Goal: Task Accomplishment & Management: Use online tool/utility

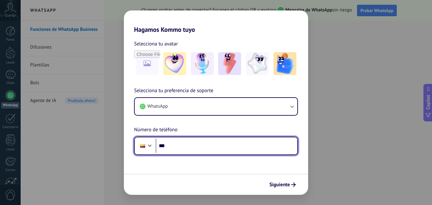
click at [182, 146] on input "***" at bounding box center [227, 146] width 142 height 15
type input "**********"
click at [213, 147] on input "**********" at bounding box center [227, 146] width 142 height 15
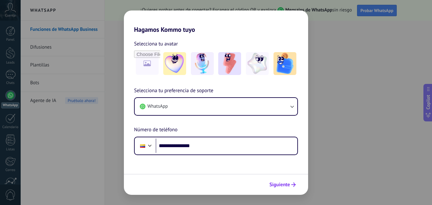
click at [280, 185] on span "Siguiente" at bounding box center [279, 184] width 21 height 4
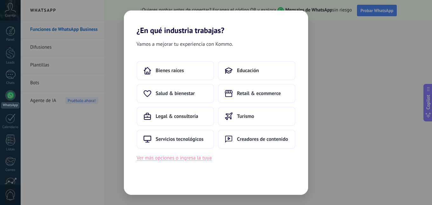
click at [194, 158] on button "Ver más opciones o ingresa la tuya" at bounding box center [174, 158] width 75 height 8
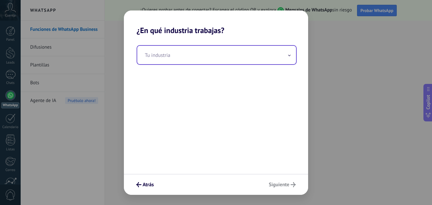
click at [179, 57] on input "text" at bounding box center [216, 55] width 159 height 18
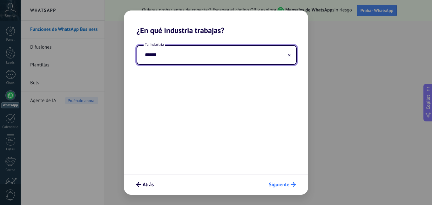
type input "******"
click at [283, 187] on span "Siguiente" at bounding box center [279, 184] width 21 height 4
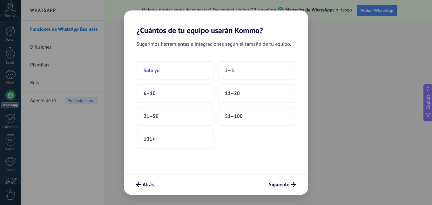
click at [171, 73] on button "Solo yo" at bounding box center [176, 70] width 78 height 19
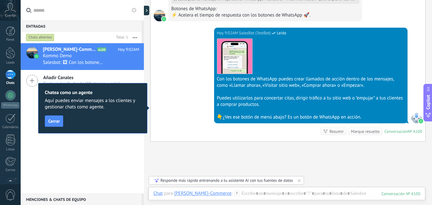
scroll to position [397, 0]
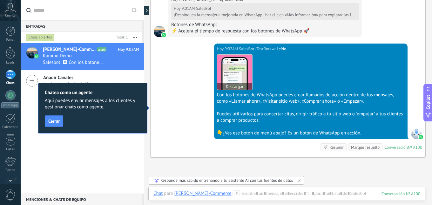
click at [240, 74] on img at bounding box center [234, 72] width 35 height 35
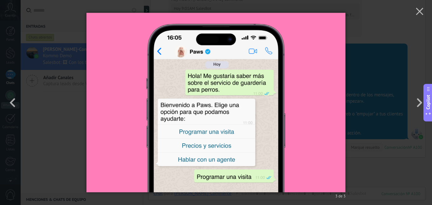
click at [375, 31] on div "3 de 3" at bounding box center [216, 102] width 432 height 205
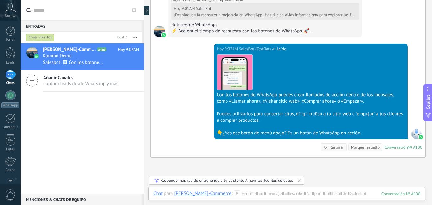
scroll to position [461, 0]
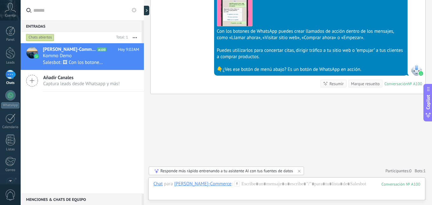
click at [12, 14] on span "Cuenta" at bounding box center [10, 16] width 10 height 4
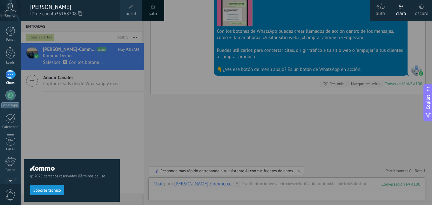
click at [425, 8] on div "oscuro" at bounding box center [421, 12] width 13 height 17
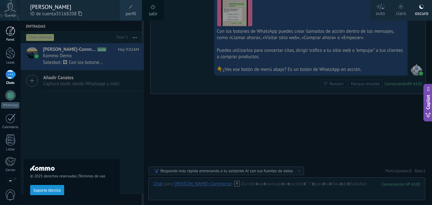
click at [10, 31] on div at bounding box center [11, 31] width 10 height 10
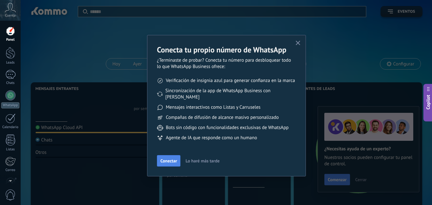
click at [172, 159] on span "Conectar" at bounding box center [168, 161] width 17 height 4
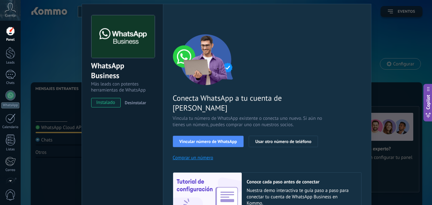
scroll to position [32, 0]
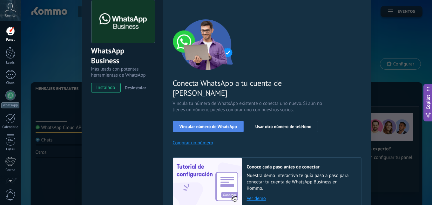
click at [216, 124] on span "Vincular número de WhatsApp" at bounding box center [209, 126] width 58 height 4
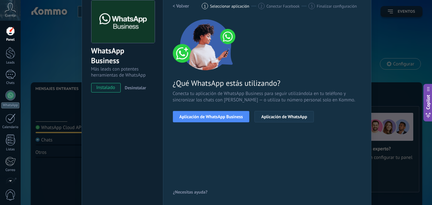
click at [277, 118] on span "Aplicación de WhatsApp" at bounding box center [284, 116] width 46 height 4
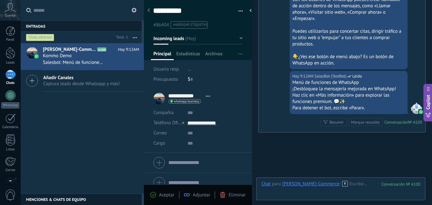
scroll to position [587, 0]
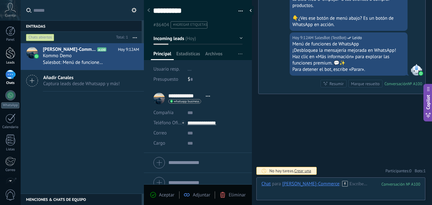
click at [4, 63] on div "Leads" at bounding box center [10, 63] width 18 height 4
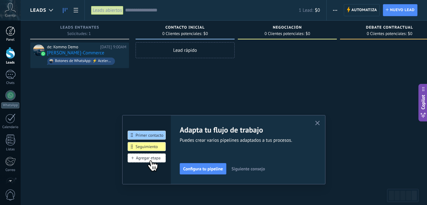
click at [14, 32] on div at bounding box center [11, 31] width 10 height 10
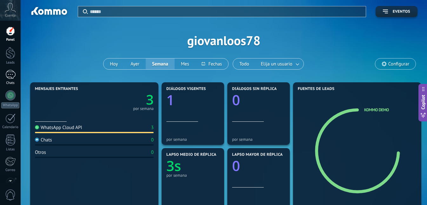
click at [13, 76] on div "1" at bounding box center [10, 74] width 10 height 9
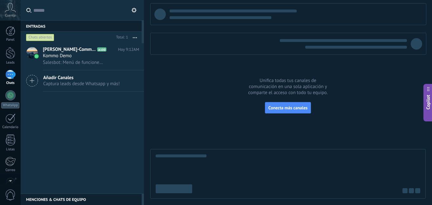
click at [47, 80] on span "Añadir Canales" at bounding box center [81, 78] width 77 height 6
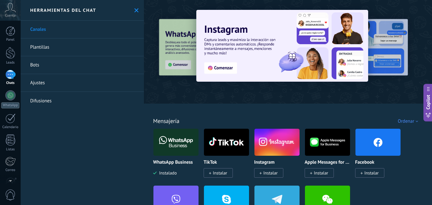
click at [234, 89] on div at bounding box center [288, 49] width 288 height 91
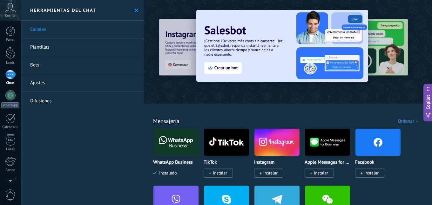
click at [382, 141] on img at bounding box center [378, 142] width 45 height 31
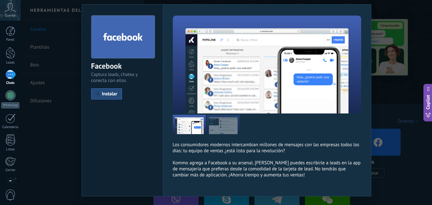
scroll to position [32, 0]
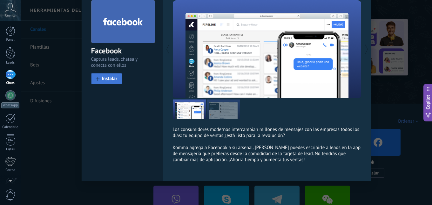
click at [103, 80] on span "Instalar" at bounding box center [110, 78] width 16 height 5
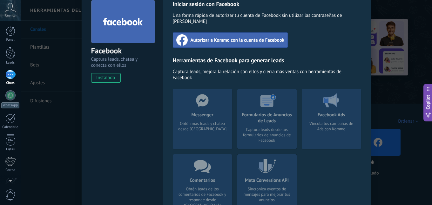
click at [204, 116] on div "Messenger Obtén más leads y chatea desde [GEOGRAPHIC_DATA]" at bounding box center [202, 119] width 59 height 60
click at [218, 37] on span "Autorizar a Kommo con la cuenta de Facebook" at bounding box center [238, 40] width 94 height 6
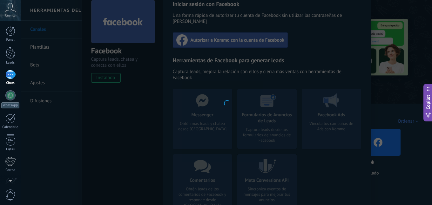
click at [261, 69] on div at bounding box center [226, 102] width 411 height 205
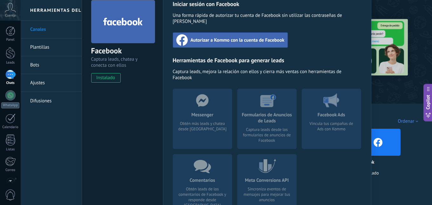
click at [226, 37] on span "Autorizar a Kommo con la cuenta de Facebook" at bounding box center [238, 40] width 94 height 6
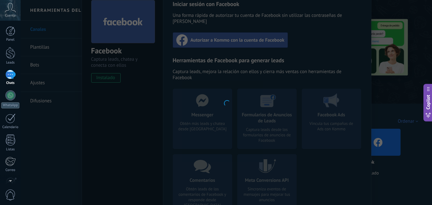
click at [231, 93] on div at bounding box center [226, 102] width 411 height 205
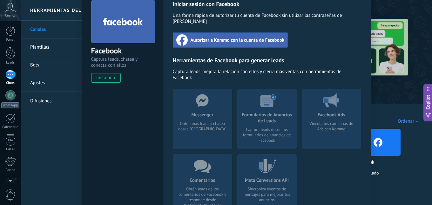
click at [264, 37] on span "Autorizar a Kommo con la cuenta de Facebook" at bounding box center [238, 40] width 94 height 6
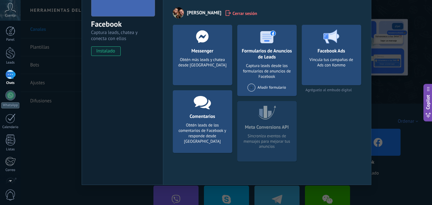
scroll to position [62, 0]
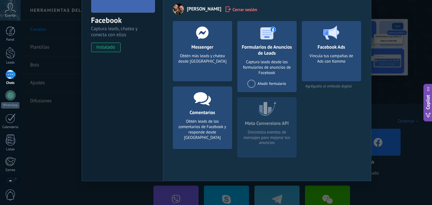
click at [195, 41] on div at bounding box center [202, 32] width 63 height 23
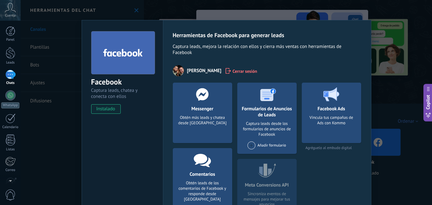
scroll to position [0, 0]
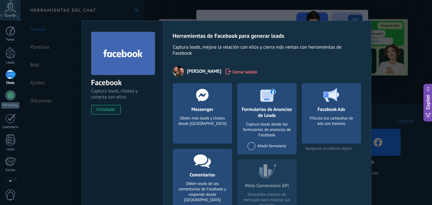
click at [205, 123] on div "Obtén más leads y chatea desde [GEOGRAPHIC_DATA]" at bounding box center [202, 125] width 49 height 19
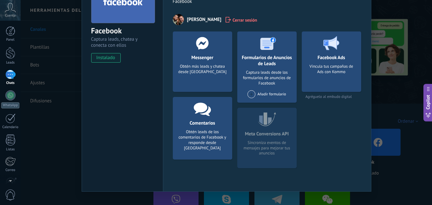
scroll to position [62, 0]
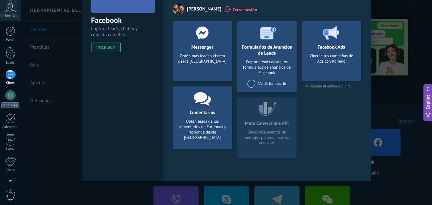
click at [342, 125] on div "Facebook Ads Vincula tus campañas de Ads con Kommo Agréguelo al embudo digital" at bounding box center [331, 92] width 59 height 142
click at [214, 66] on div "Obtén más leads y chatea desde [GEOGRAPHIC_DATA]" at bounding box center [202, 62] width 49 height 19
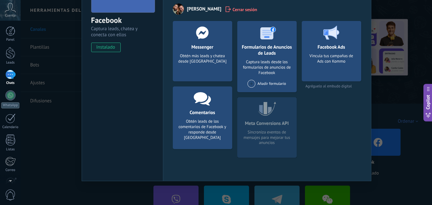
click at [378, 106] on div "Facebook Captura leads, chatea y conecta con ellos instalado Desinstalar Herram…" at bounding box center [226, 102] width 411 height 205
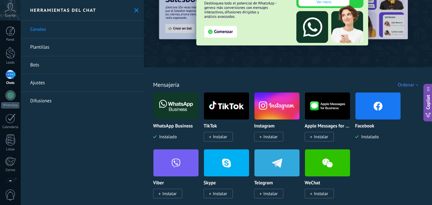
scroll to position [32, 0]
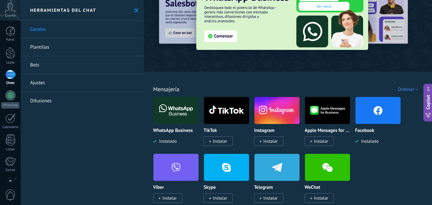
click at [8, 75] on div "1" at bounding box center [10, 74] width 10 height 9
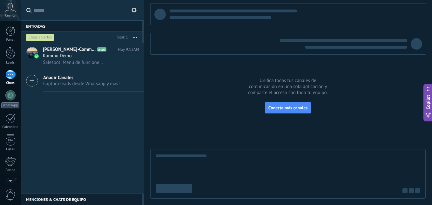
click at [53, 78] on span "Añadir Canales" at bounding box center [81, 78] width 77 height 6
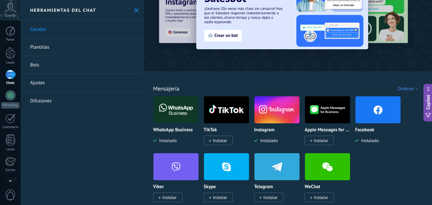
scroll to position [32, 0]
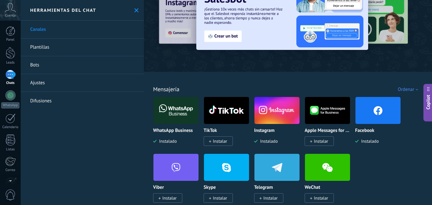
click at [387, 115] on img at bounding box center [378, 110] width 45 height 31
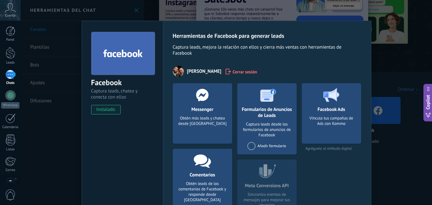
click at [194, 114] on div "Messenger Obtén más leads y chatea desde Kommo Agregar página" at bounding box center [202, 113] width 59 height 60
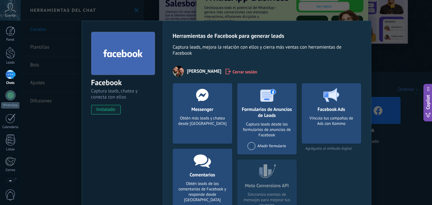
click at [195, 90] on icon at bounding box center [202, 95] width 17 height 13
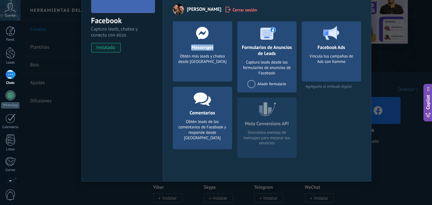
scroll to position [62, 0]
click at [209, 124] on div "Obtén leads de los comentarios de Facebook y responde desde [GEOGRAPHIC_DATA]" at bounding box center [202, 130] width 49 height 22
click at [199, 103] on icon at bounding box center [202, 98] width 17 height 15
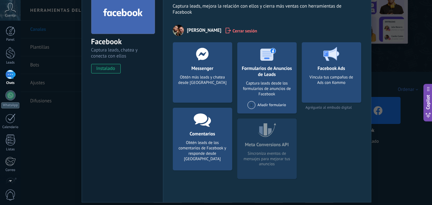
scroll to position [0, 0]
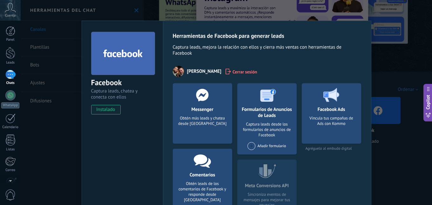
click at [120, 54] on icon at bounding box center [123, 53] width 40 height 10
click at [209, 126] on div "Obtén más leads y chatea desde [GEOGRAPHIC_DATA]" at bounding box center [202, 125] width 49 height 19
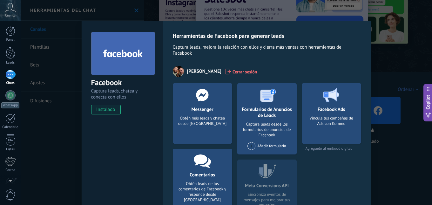
click at [199, 90] on use at bounding box center [202, 95] width 12 height 12
click at [260, 105] on div at bounding box center [266, 94] width 63 height 23
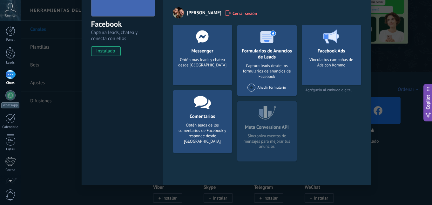
scroll to position [62, 0]
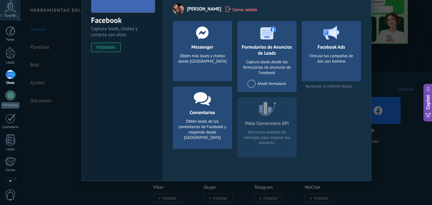
click at [201, 107] on div at bounding box center [202, 97] width 63 height 23
click at [342, 148] on div "Facebook Ads Vincula tus campañas de Ads con Kommo Agréguelo al embudo digital" at bounding box center [331, 92] width 59 height 142
click at [393, 159] on div "Facebook Captura leads, chatea y conecta con ellos instalado Desinstalar Herram…" at bounding box center [226, 102] width 411 height 205
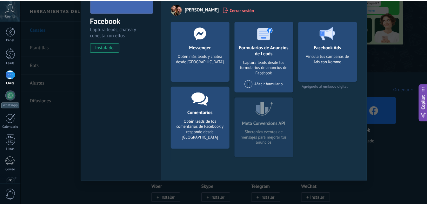
scroll to position [0, 0]
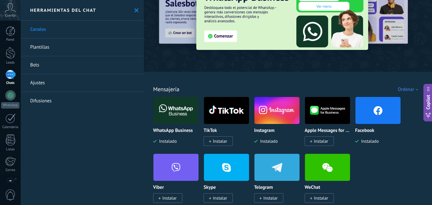
click at [12, 74] on div "1" at bounding box center [10, 74] width 10 height 9
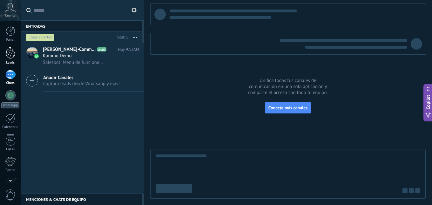
click at [11, 52] on div at bounding box center [11, 53] width 10 height 12
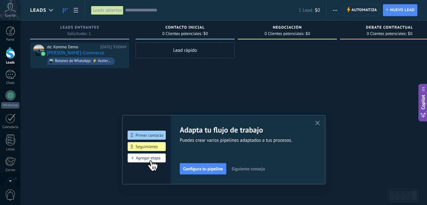
click at [200, 85] on div "Lead rápido" at bounding box center [185, 103] width 99 height 122
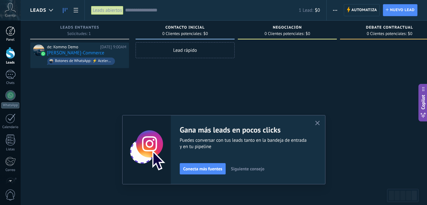
click at [13, 31] on div at bounding box center [11, 31] width 10 height 10
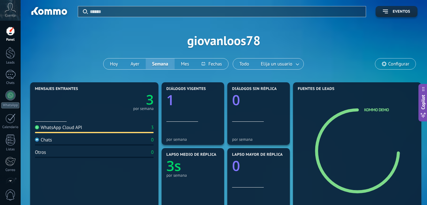
click at [114, 4] on div "Aplicar Eventos" at bounding box center [224, 8] width 388 height 17
click at [109, 13] on input "text" at bounding box center [226, 11] width 272 height 7
type input "*****"
click at [360, 11] on span at bounding box center [360, 12] width 4 height 4
click at [12, 4] on icon at bounding box center [10, 8] width 11 height 10
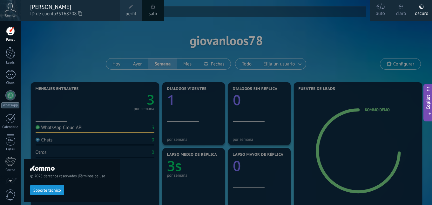
click at [51, 39] on div "© 2025 derechos reservados | Términos de uso Soporte técnico" at bounding box center [72, 113] width 96 height 184
click at [66, 34] on div "© 2025 derechos reservados | Términos de uso Soporte técnico" at bounding box center [72, 113] width 96 height 184
click at [82, 10] on span "35168208" at bounding box center [69, 13] width 26 height 7
click at [367, 28] on div at bounding box center [237, 102] width 432 height 205
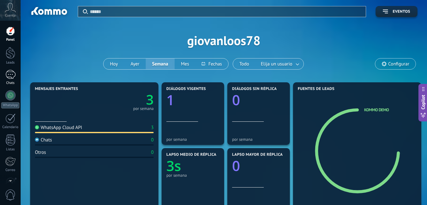
click at [10, 75] on div "1" at bounding box center [10, 74] width 10 height 9
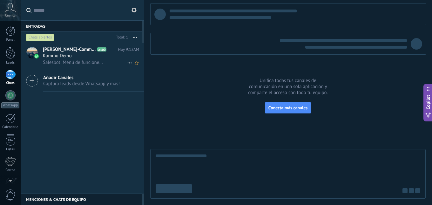
click at [60, 51] on span "[PERSON_NAME]-Commerce" at bounding box center [69, 49] width 53 height 6
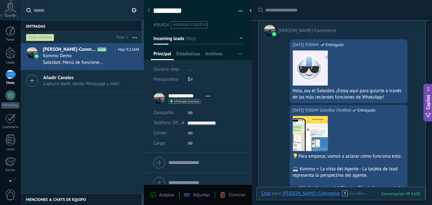
click at [14, 11] on icon at bounding box center [10, 8] width 11 height 10
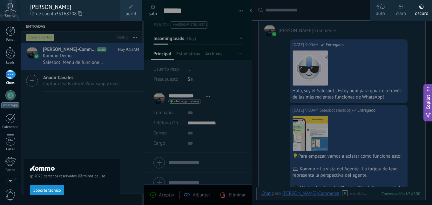
click at [114, 118] on div "© 2025 derechos reservados | Términos de uso Soporte técnico" at bounding box center [72, 113] width 96 height 184
click at [10, 32] on div at bounding box center [11, 31] width 10 height 10
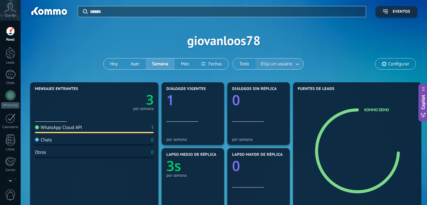
click at [291, 64] on span "Elija un usuario" at bounding box center [277, 64] width 34 height 9
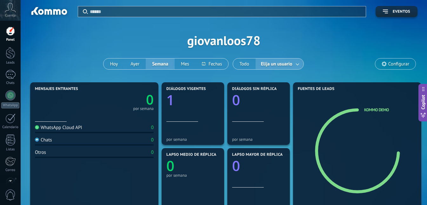
click at [291, 64] on span "Elija un usuario" at bounding box center [277, 64] width 34 height 9
click at [391, 65] on span "Configurar" at bounding box center [399, 63] width 21 height 5
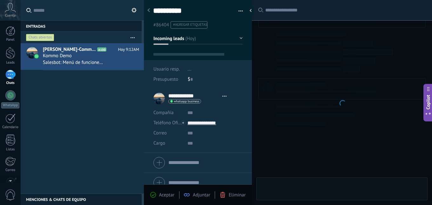
type textarea "**********"
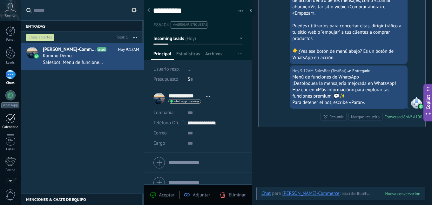
scroll to position [10, 0]
click at [14, 122] on div at bounding box center [10, 118] width 10 height 10
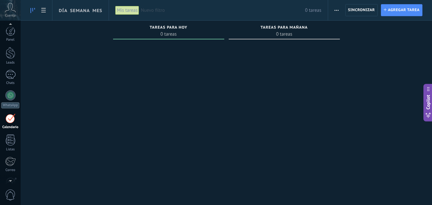
scroll to position [18, 0]
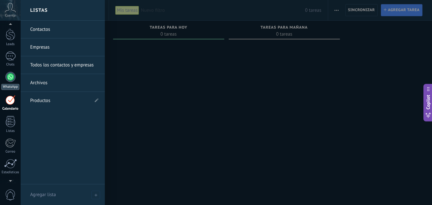
click at [9, 78] on div at bounding box center [10, 77] width 10 height 10
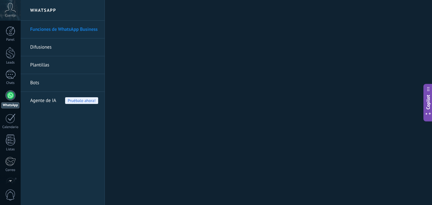
click at [46, 49] on link "Difusiones" at bounding box center [64, 47] width 68 height 18
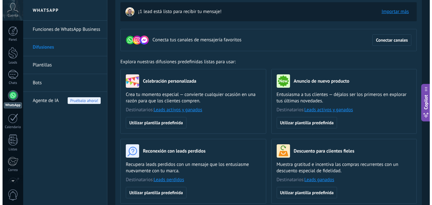
scroll to position [16, 0]
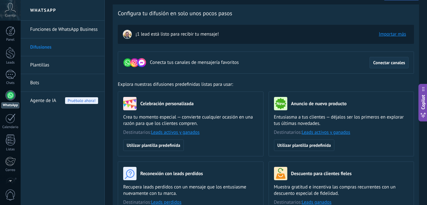
click at [396, 62] on span "Conectar canales" at bounding box center [389, 62] width 32 height 4
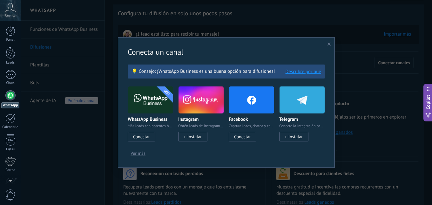
click at [256, 101] on img at bounding box center [251, 100] width 45 height 31
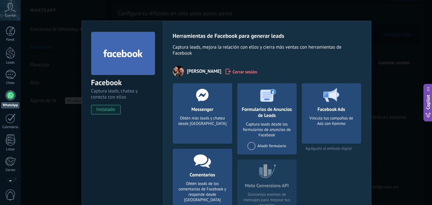
click at [203, 107] on h4 "Messenger" at bounding box center [202, 109] width 25 height 6
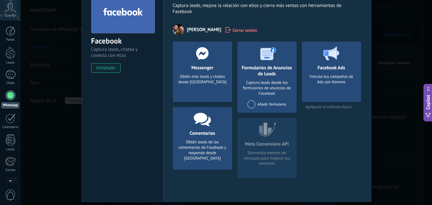
scroll to position [62, 0]
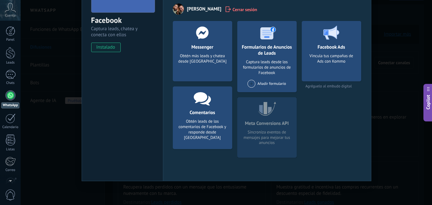
click at [200, 47] on h4 "Messenger" at bounding box center [202, 47] width 25 height 6
click at [200, 36] on use at bounding box center [202, 32] width 12 height 12
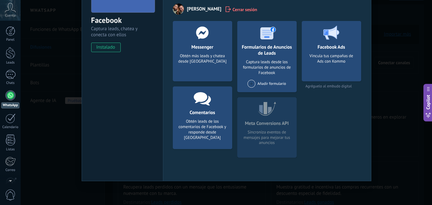
click at [252, 50] on h4 "Formularios de Anuncios de Leads" at bounding box center [266, 50] width 59 height 12
click at [253, 85] on span at bounding box center [251, 84] width 8 height 8
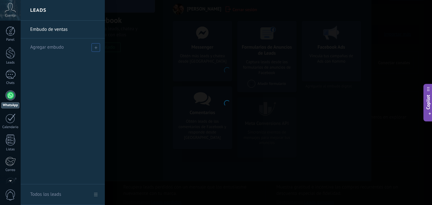
click at [94, 46] on span at bounding box center [95, 47] width 9 height 9
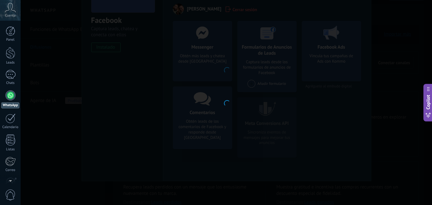
click at [228, 88] on div at bounding box center [226, 102] width 411 height 205
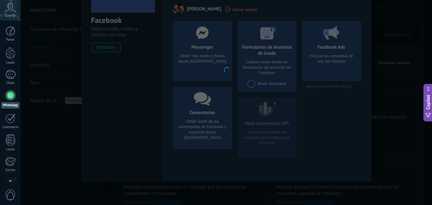
click at [220, 65] on div at bounding box center [227, 69] width 290 height 223
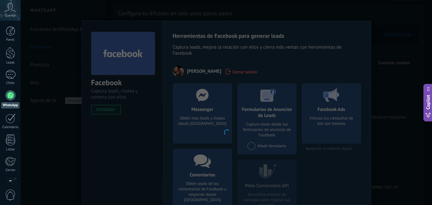
click at [231, 70] on div at bounding box center [227, 132] width 290 height 223
click at [380, 97] on div "Facebook Captura leads, chatea y conecta con ellos instalado Desinstalar Herram…" at bounding box center [226, 102] width 411 height 205
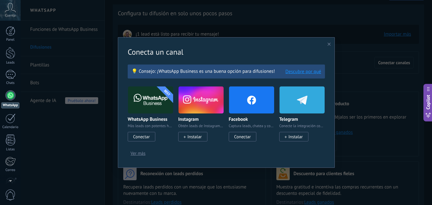
click at [252, 101] on img at bounding box center [251, 100] width 45 height 31
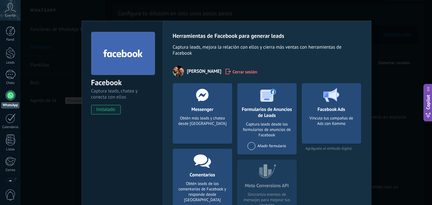
click at [204, 108] on h4 "Messenger" at bounding box center [202, 109] width 25 height 6
click at [205, 96] on use at bounding box center [202, 95] width 12 height 12
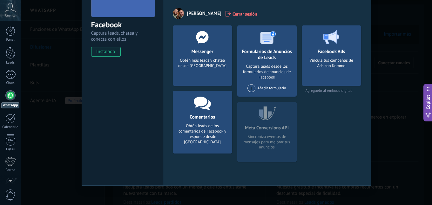
scroll to position [62, 0]
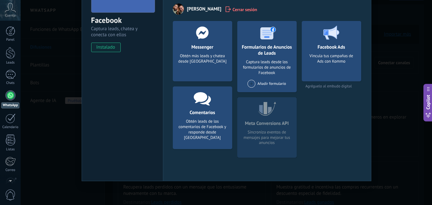
click at [265, 82] on div "Añadir formulario" at bounding box center [266, 84] width 38 height 8
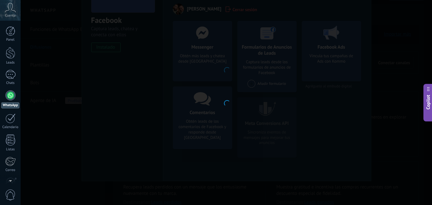
click at [214, 66] on div at bounding box center [226, 102] width 411 height 205
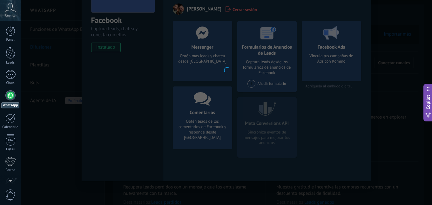
click at [214, 53] on div at bounding box center [227, 69] width 290 height 223
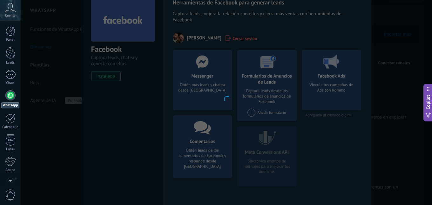
scroll to position [0, 0]
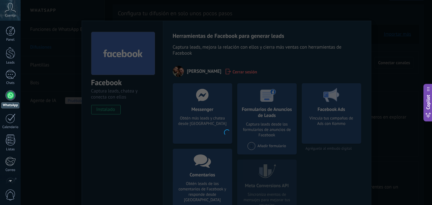
click at [277, 48] on div at bounding box center [227, 132] width 290 height 223
click at [7, 98] on div at bounding box center [10, 95] width 10 height 10
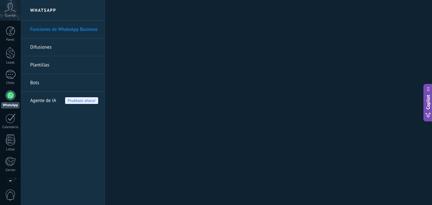
click at [8, 97] on div at bounding box center [10, 95] width 10 height 10
